Goal: Navigation & Orientation: Find specific page/section

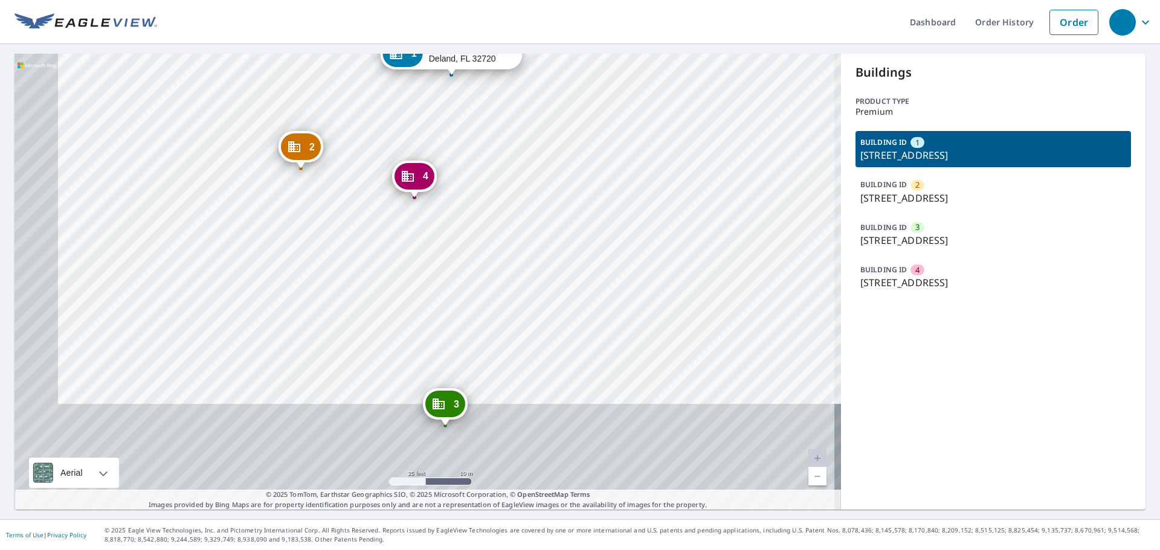
drag, startPoint x: 489, startPoint y: 343, endPoint x: 556, endPoint y: 154, distance: 199.9
click at [556, 154] on div "2 [STREET_ADDRESS] 3 [STREET_ADDRESS] 4 [STREET_ADDRESS] 1 [STREET_ADDRESS]" at bounding box center [428, 282] width 827 height 456
